Goal: Transaction & Acquisition: Obtain resource

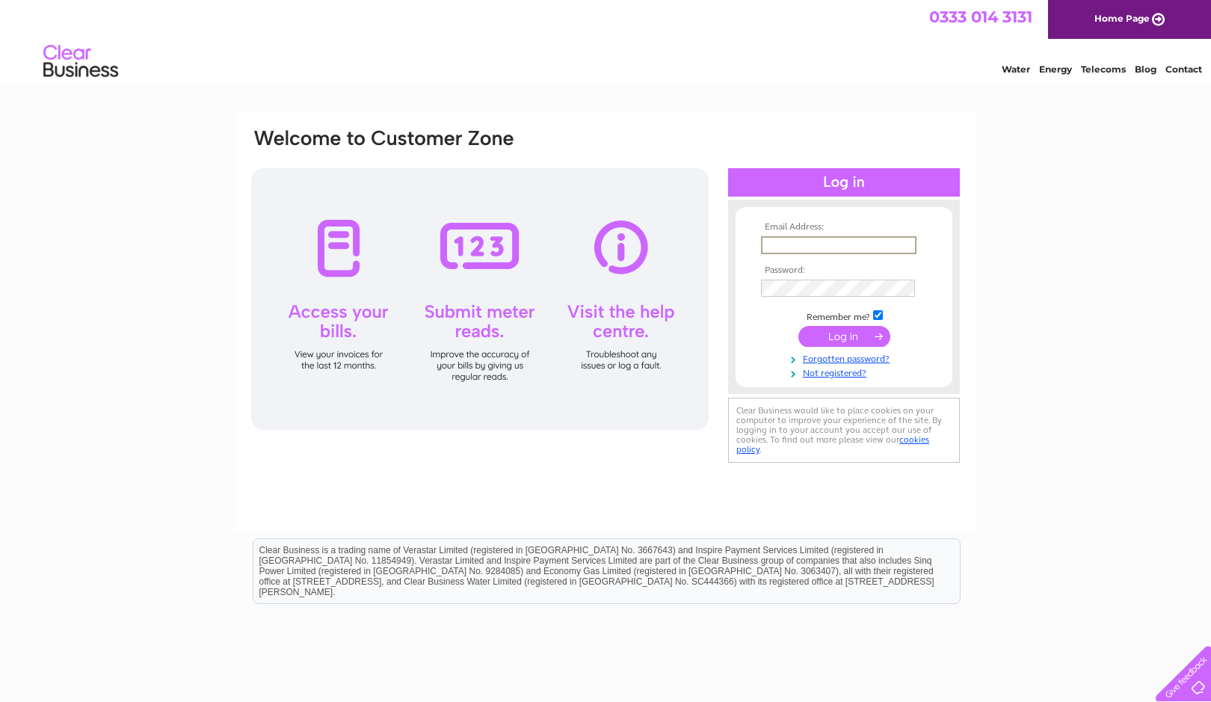
click at [843, 242] on input "text" at bounding box center [838, 245] width 155 height 18
type input "jdbyers48@outlook.com"
click at [842, 342] on input "submit" at bounding box center [844, 334] width 92 height 21
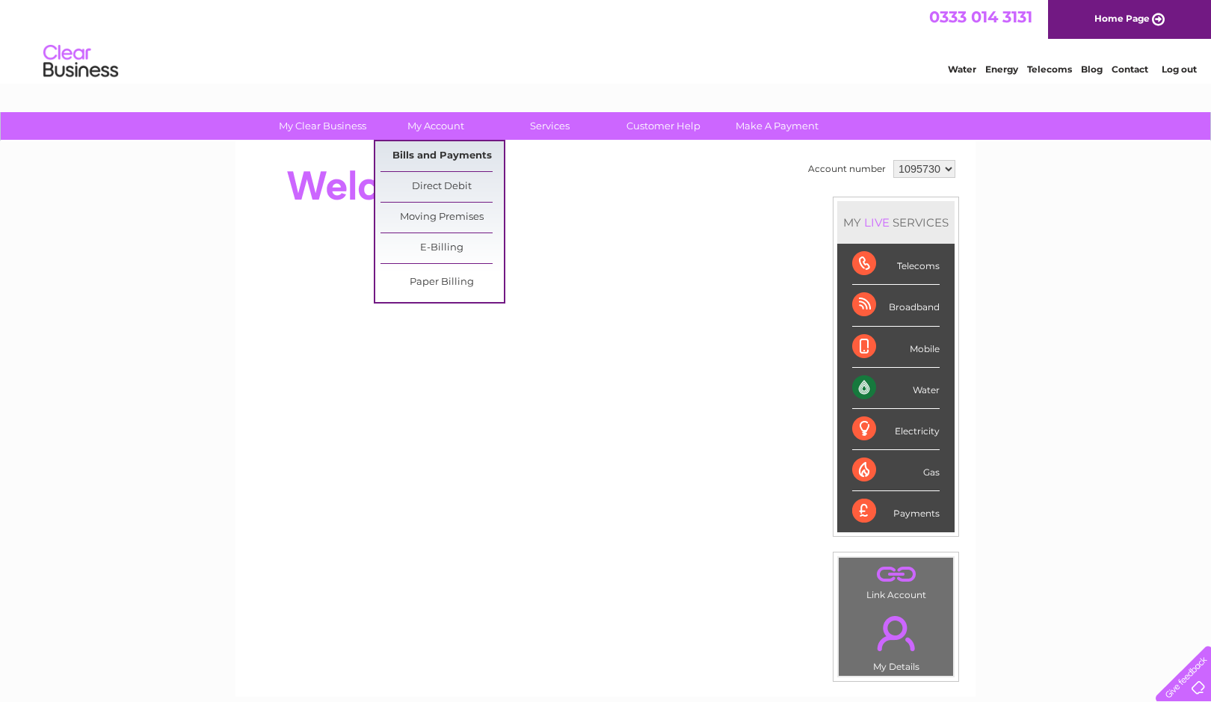
click at [434, 151] on link "Bills and Payments" at bounding box center [441, 156] width 123 height 30
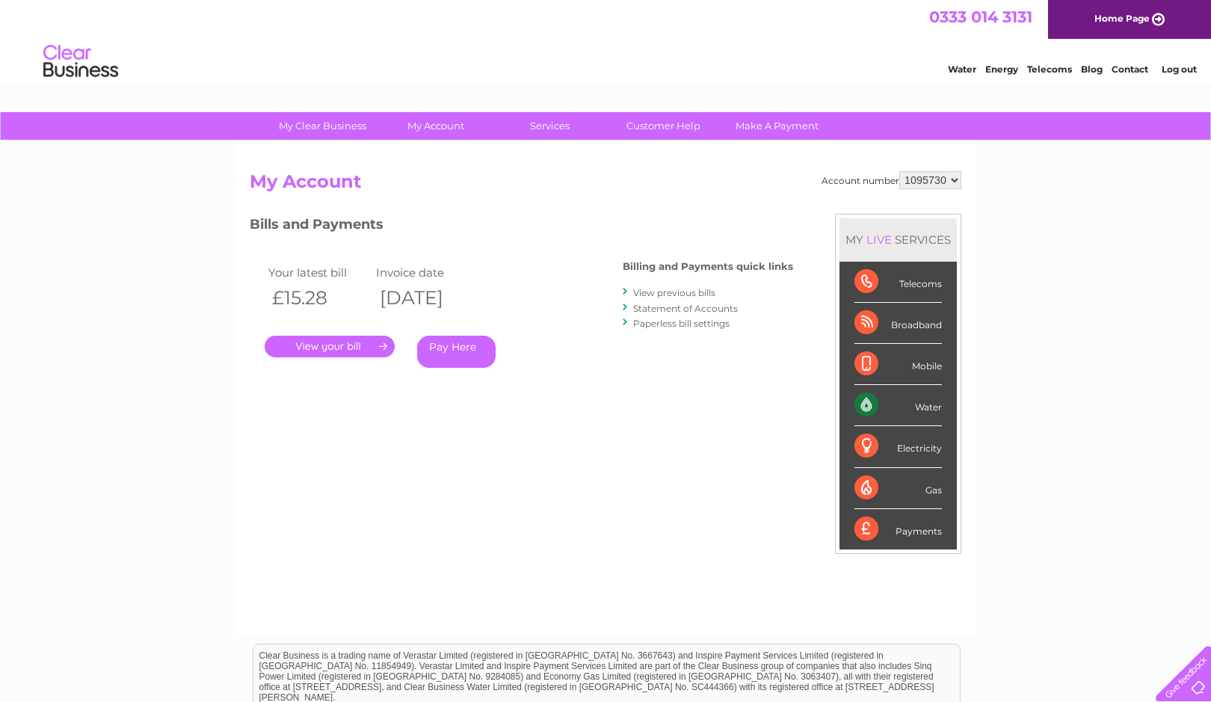
click at [330, 351] on link "." at bounding box center [330, 347] width 130 height 22
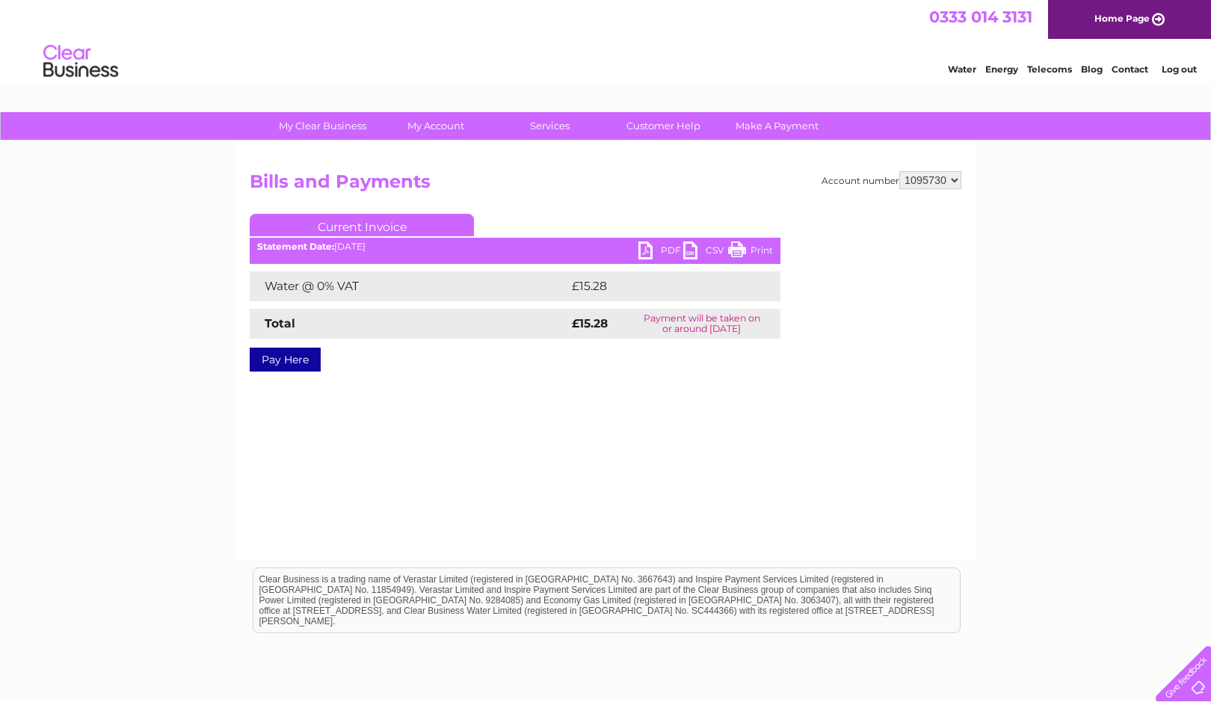
click at [649, 247] on link "PDF" at bounding box center [660, 252] width 45 height 22
click at [899, 171] on select "1095730 1095735" at bounding box center [930, 180] width 62 height 18
select select "1095735"
click option "1095735" at bounding box center [0, 0] width 0 height 0
click at [643, 251] on link "PDF" at bounding box center [660, 252] width 45 height 22
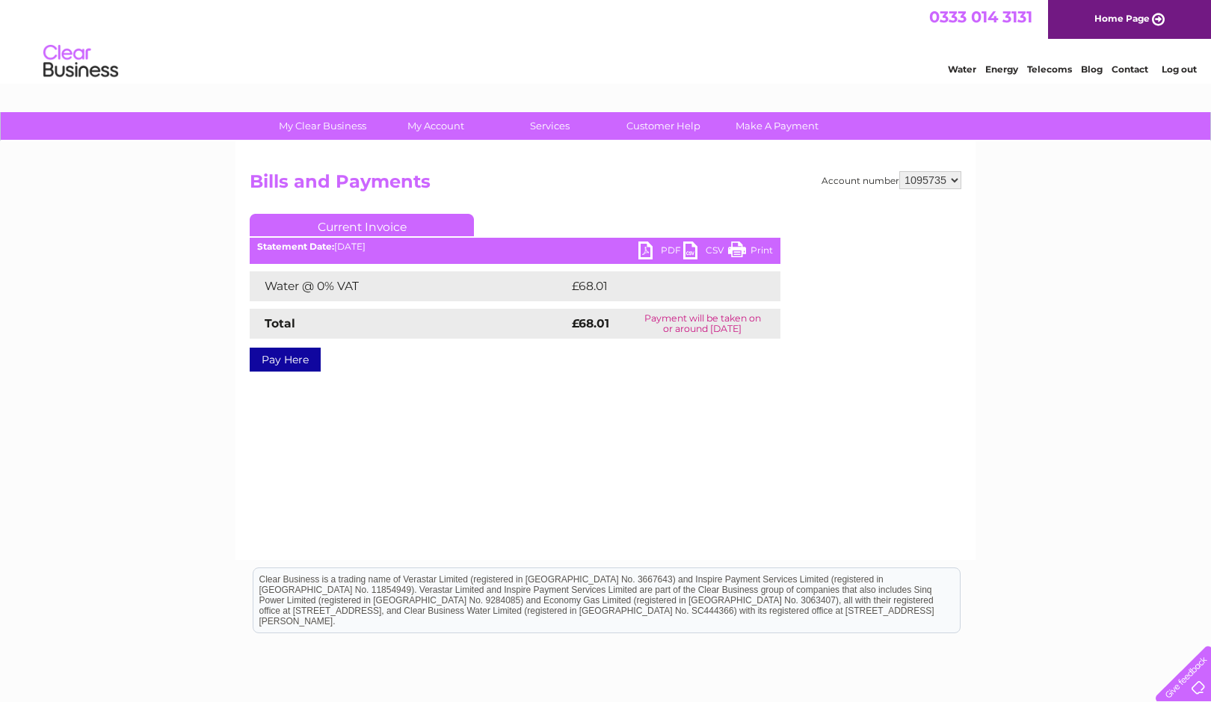
click at [1178, 71] on link "Log out" at bounding box center [1178, 69] width 35 height 11
